Goal: Navigation & Orientation: Find specific page/section

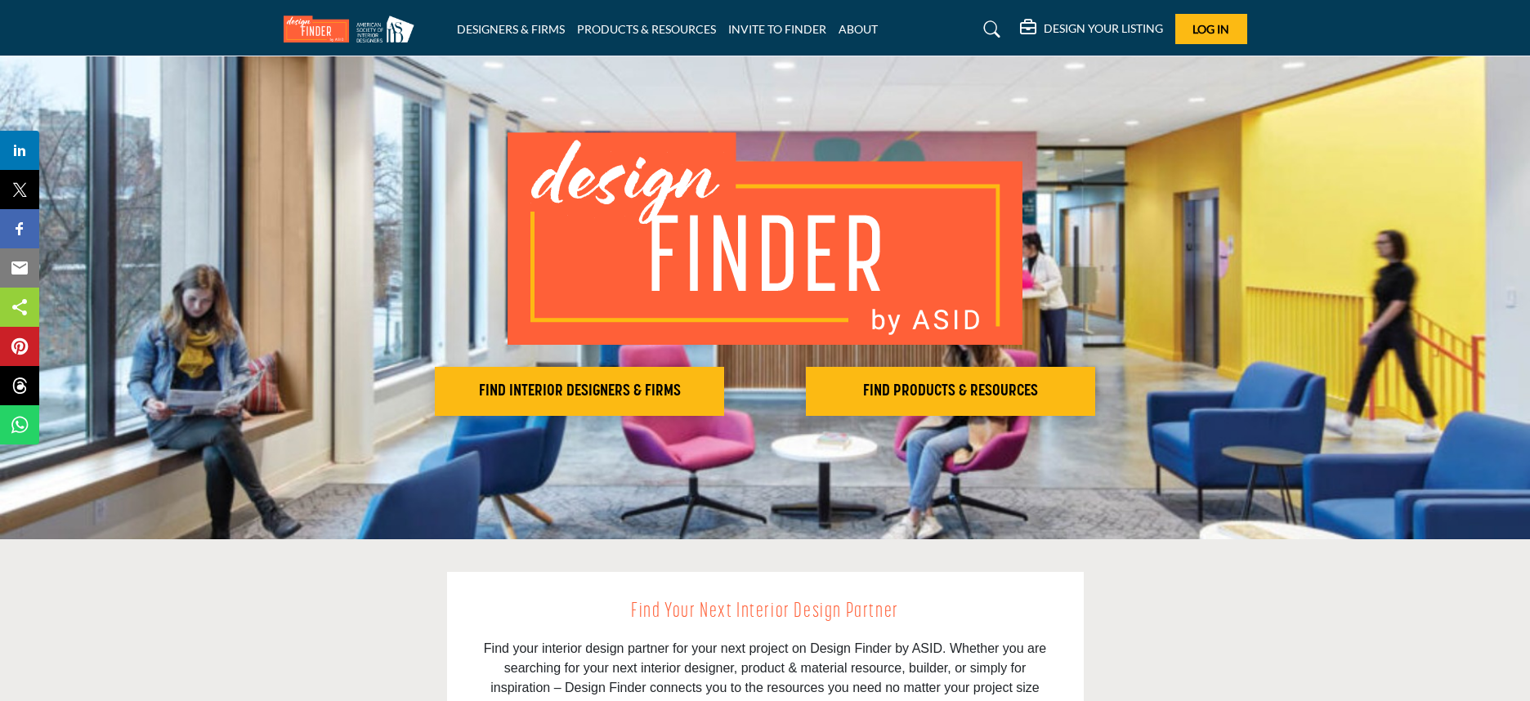
scroll to position [71, 0]
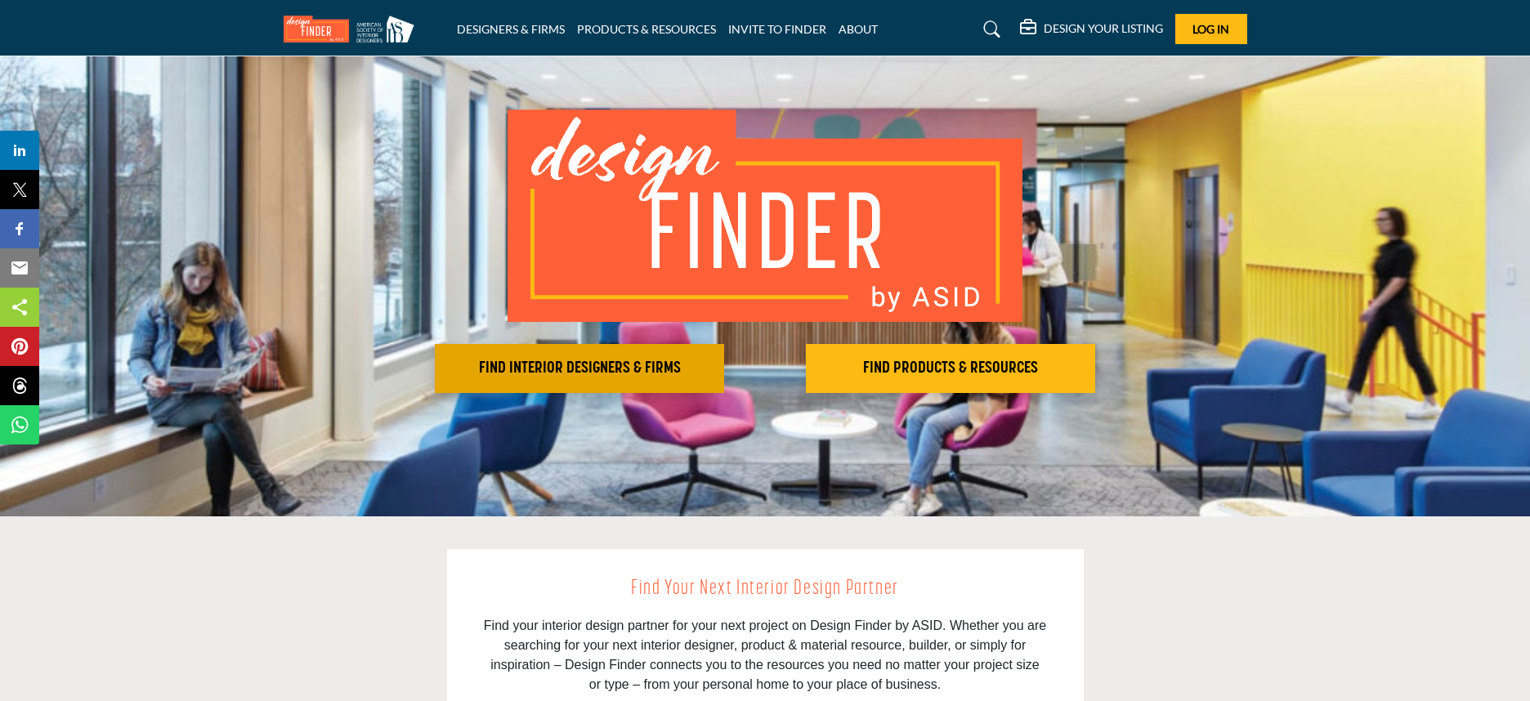
click at [652, 359] on h2 "FIND INTERIOR DESIGNERS & FIRMS" at bounding box center [579, 369] width 279 height 20
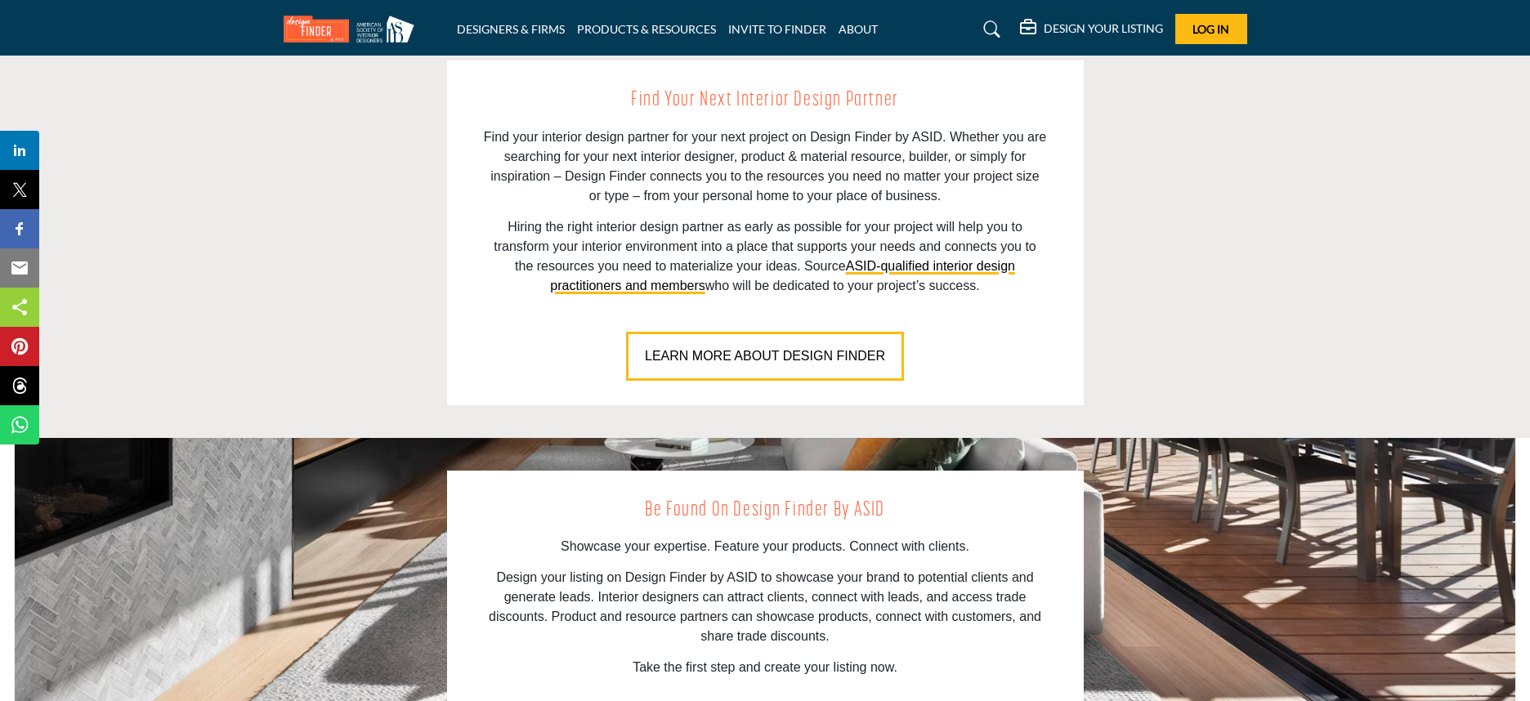
scroll to position [619, 0]
